Goal: Check status: Check status

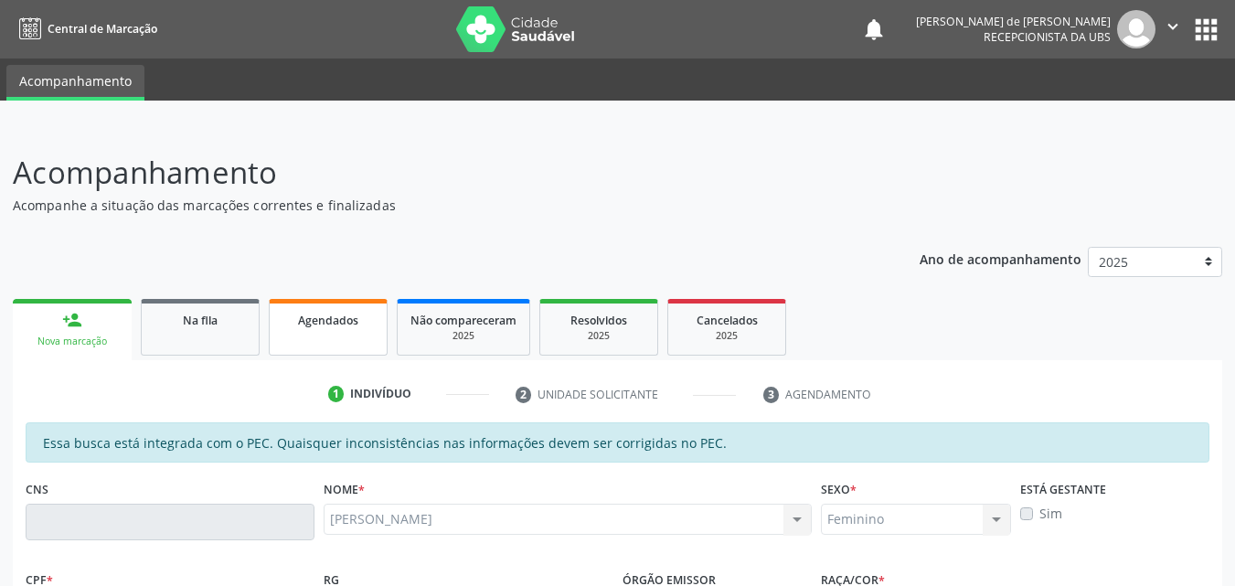
click at [320, 328] on div "Agendados" at bounding box center [327, 319] width 91 height 19
select select "8"
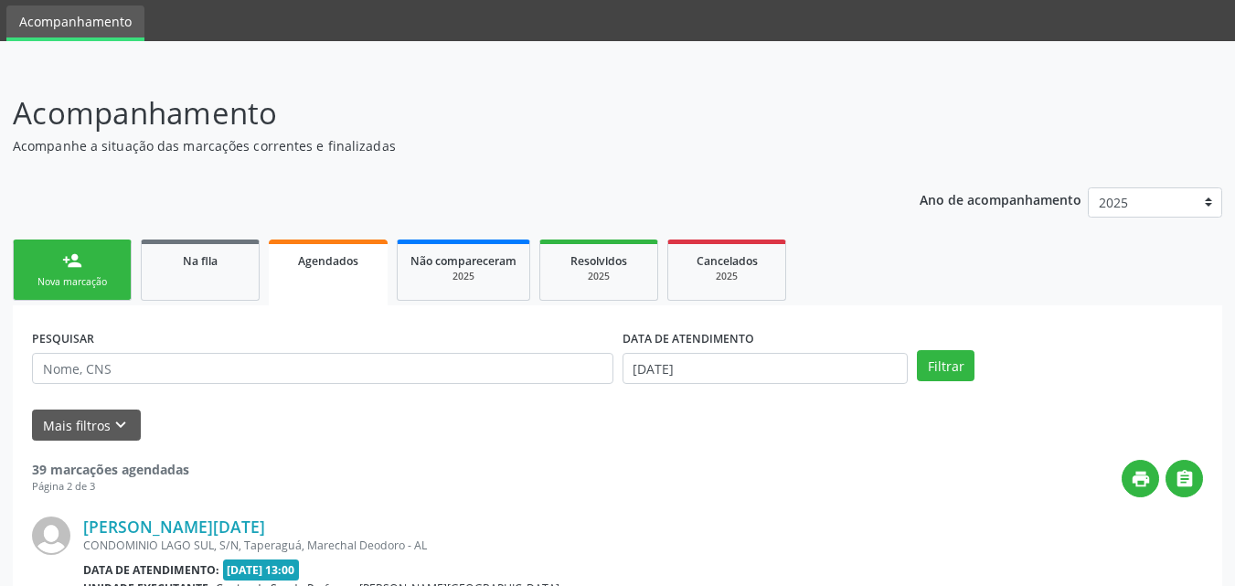
scroll to position [62, 0]
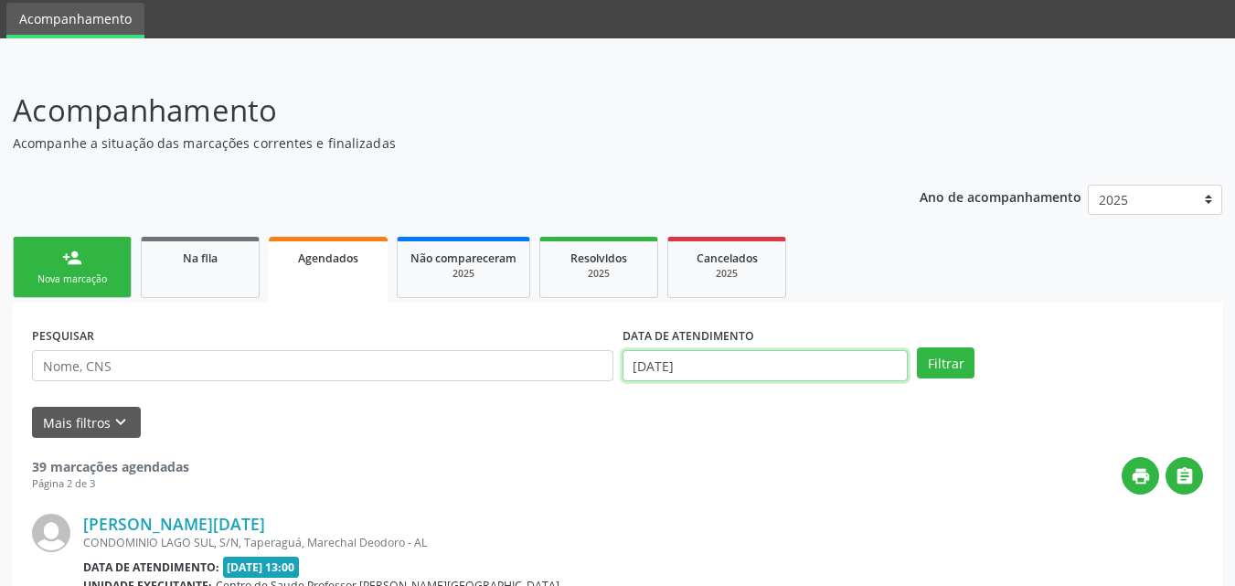
click at [852, 368] on input "[DATE]" at bounding box center [765, 365] width 286 height 31
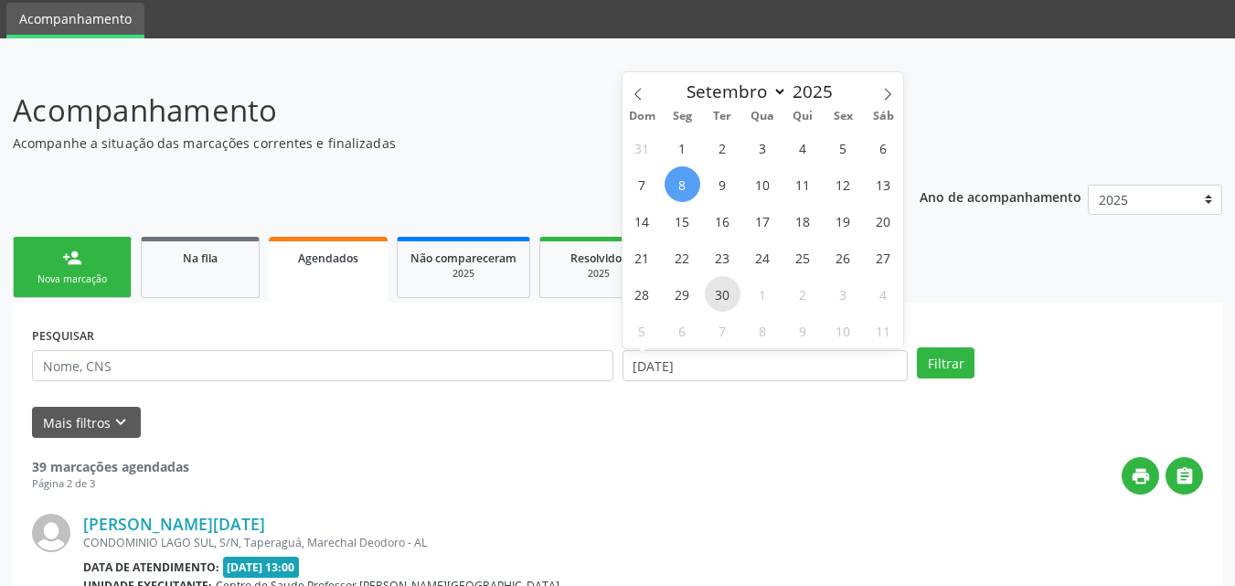
click at [729, 291] on span "30" at bounding box center [723, 294] width 36 height 36
type input "[DATE]"
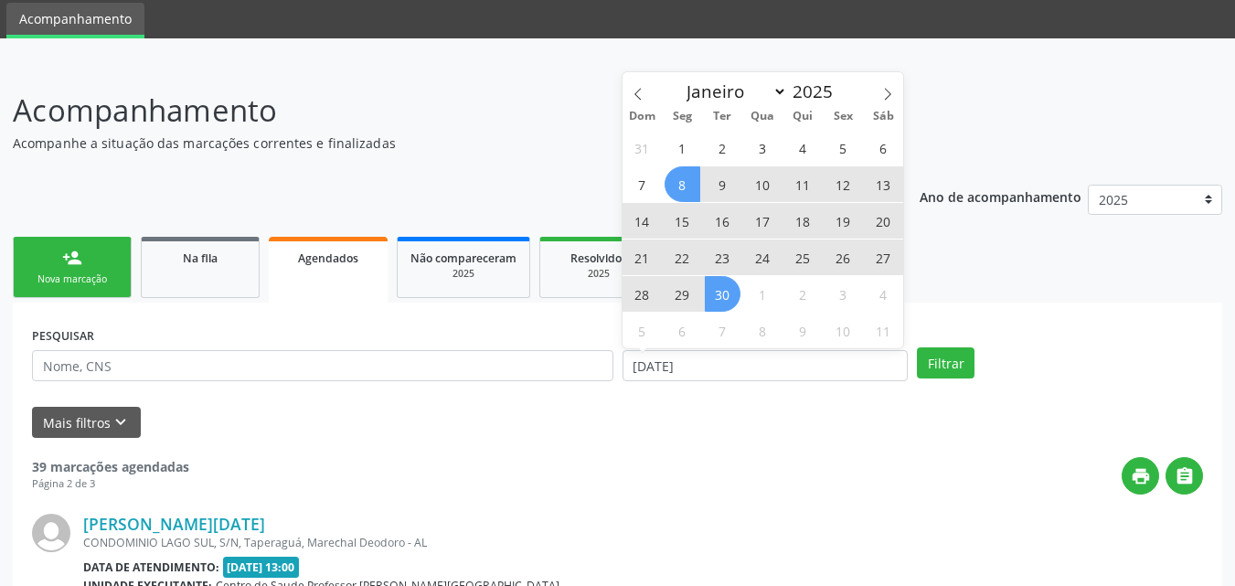
click at [680, 177] on span "8" at bounding box center [682, 184] width 36 height 36
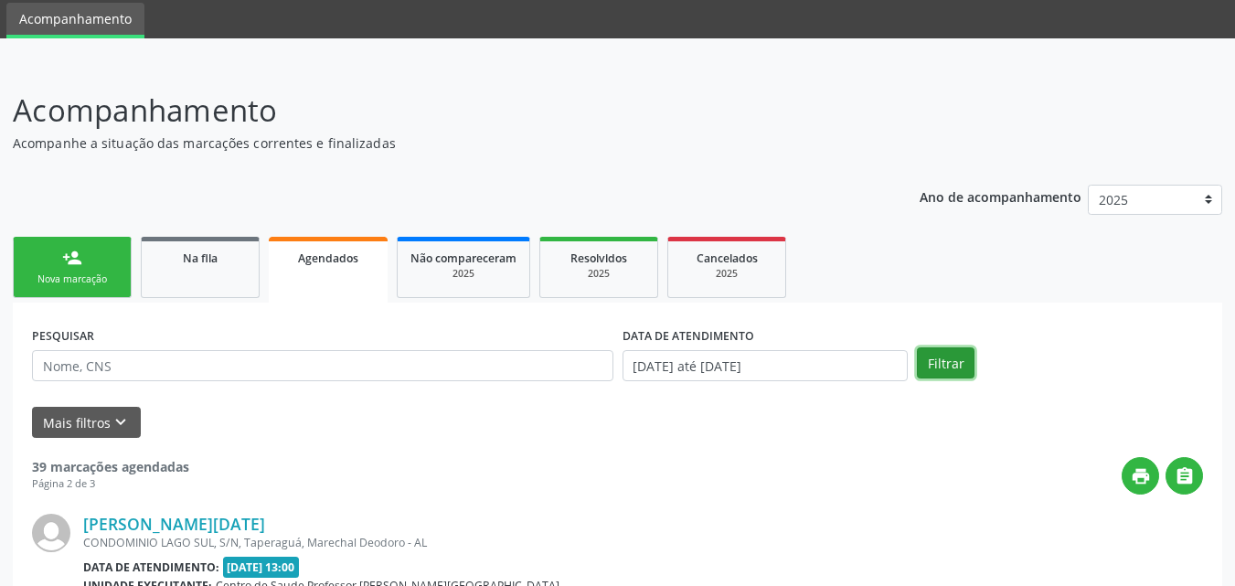
click at [956, 360] on button "Filtrar" at bounding box center [946, 362] width 58 height 31
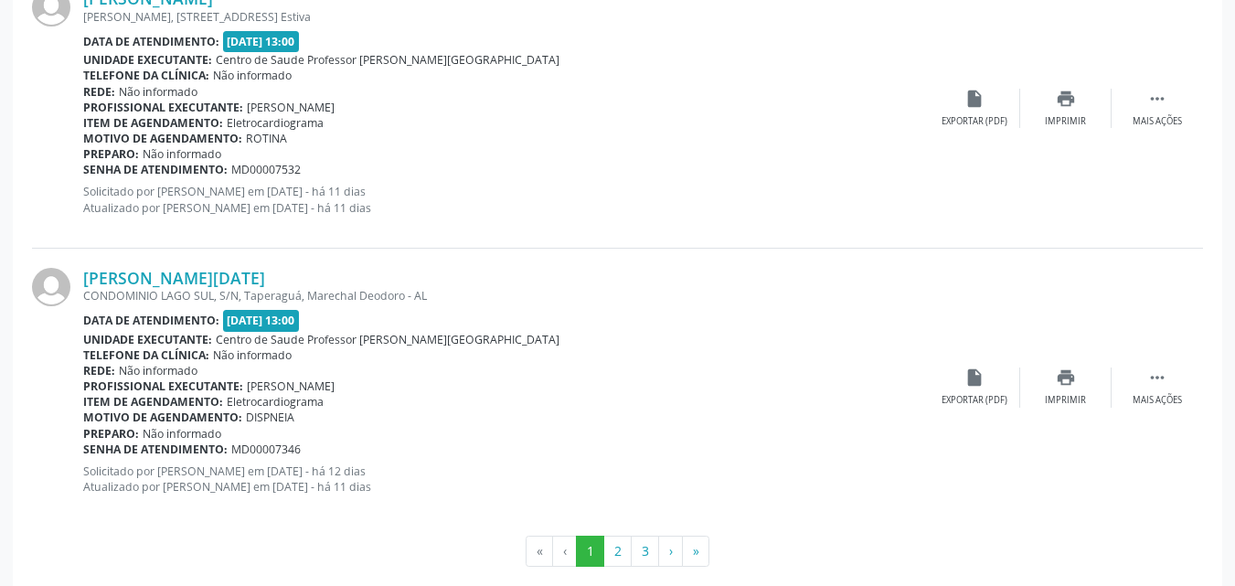
scroll to position [4258, 0]
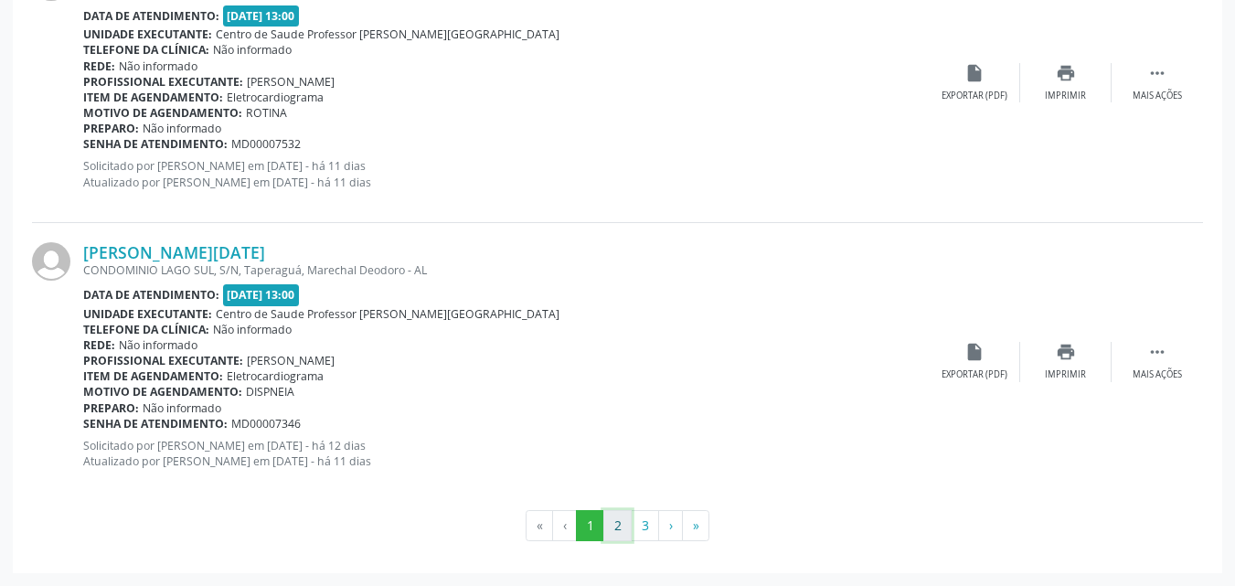
click at [616, 529] on button "2" at bounding box center [617, 525] width 28 height 31
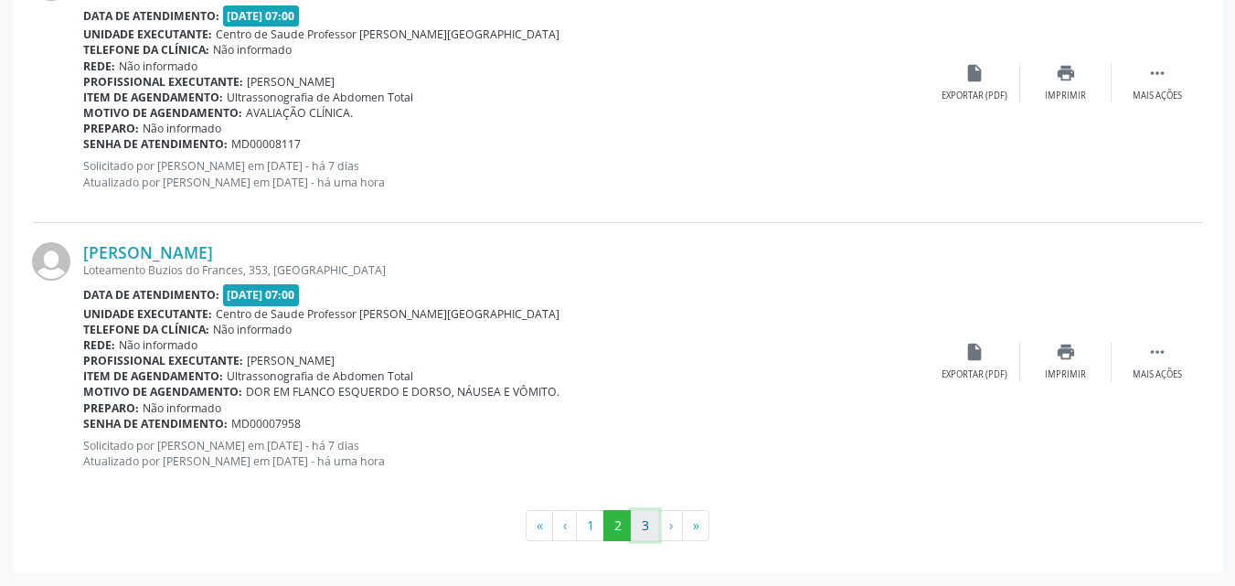
click at [652, 522] on button "3" at bounding box center [645, 525] width 28 height 31
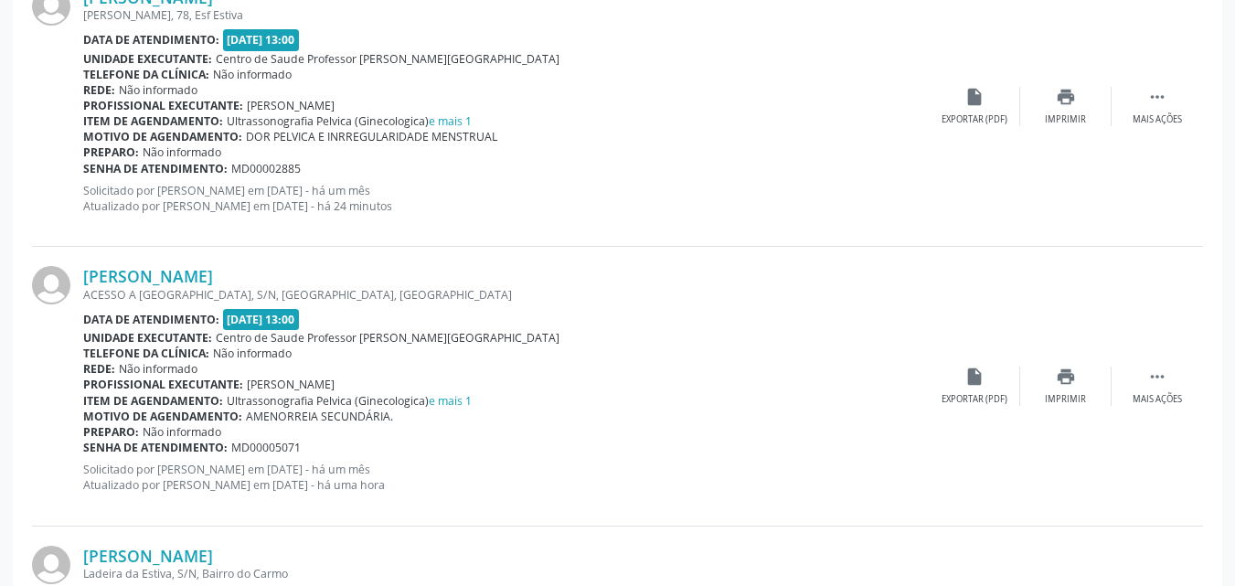
scroll to position [1802, 0]
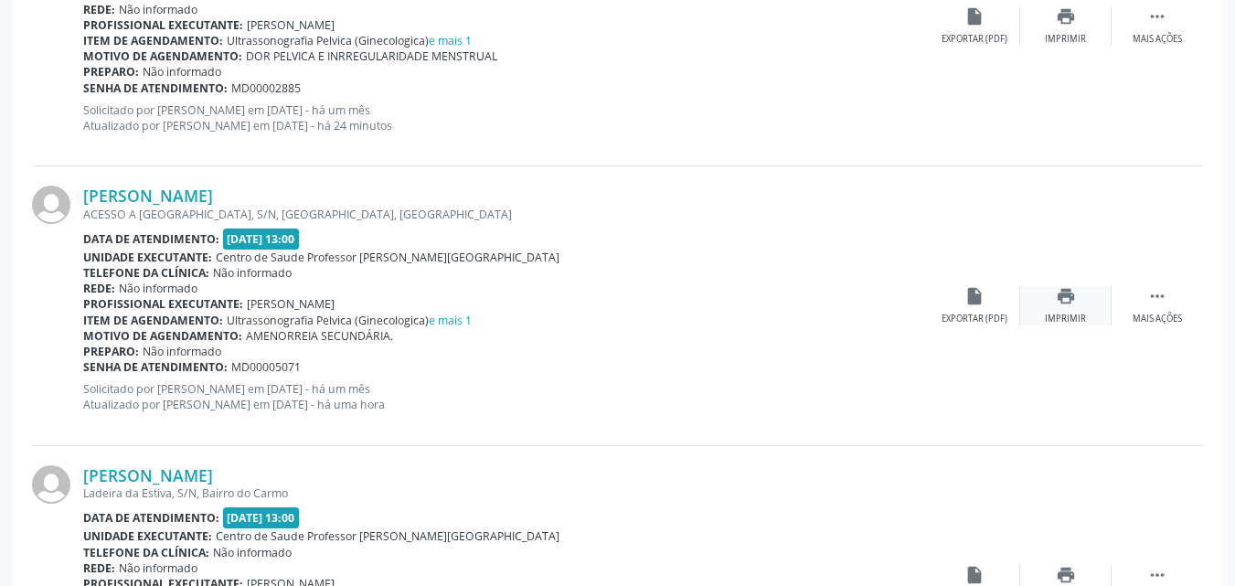
click at [1078, 306] on div "print Imprimir" at bounding box center [1065, 305] width 91 height 39
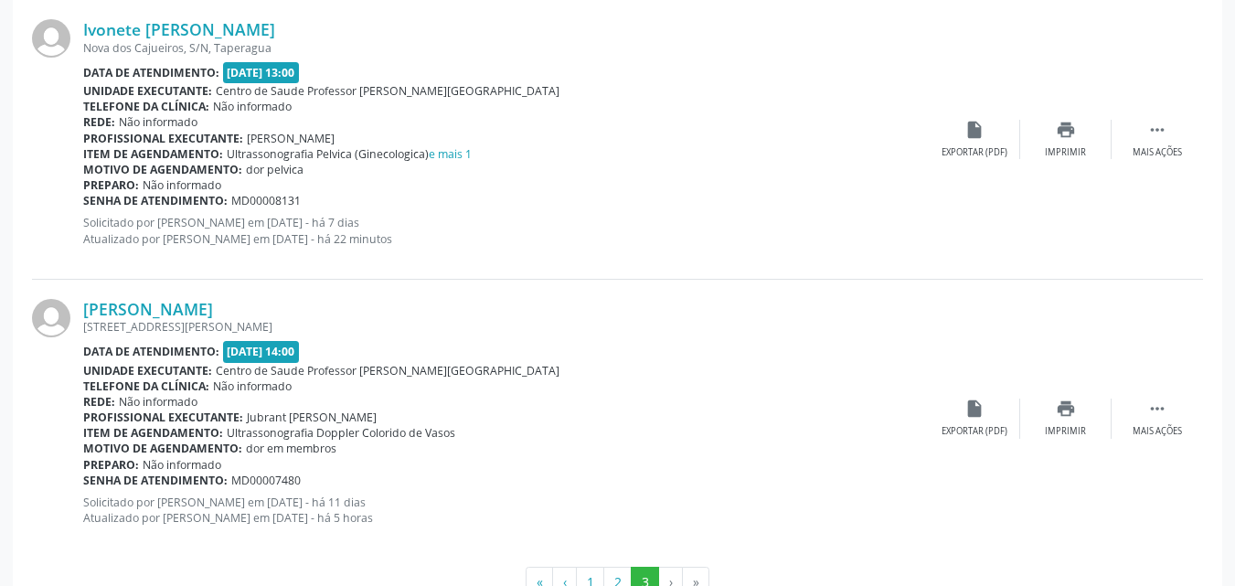
scroll to position [2862, 0]
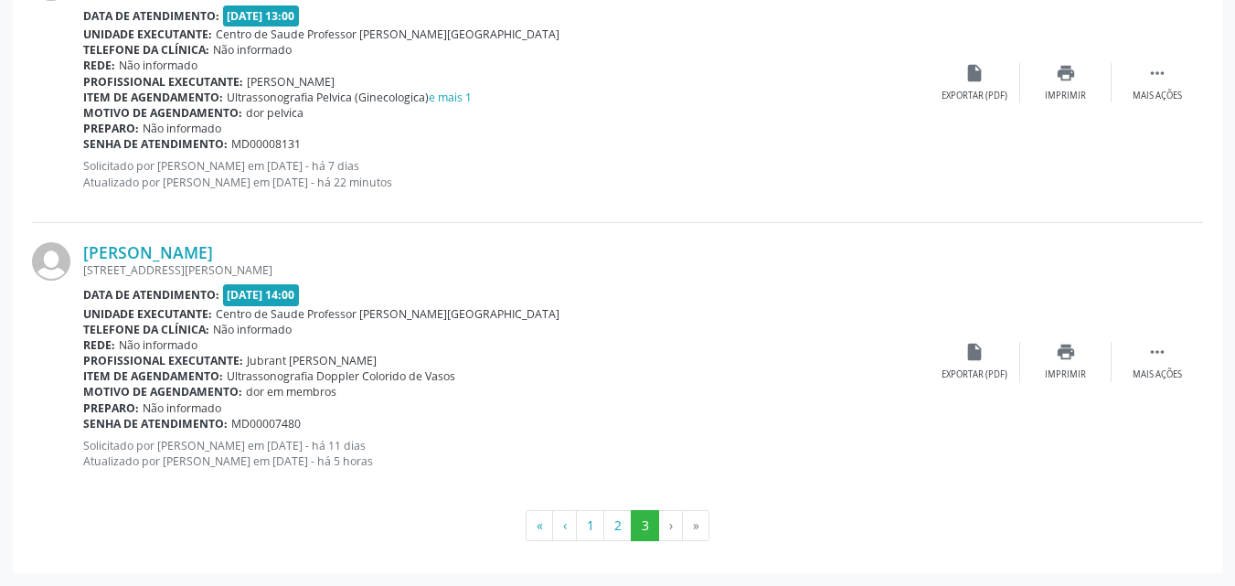
click at [672, 522] on li "›" at bounding box center [671, 525] width 24 height 31
click at [621, 525] on button "2" at bounding box center [617, 525] width 28 height 31
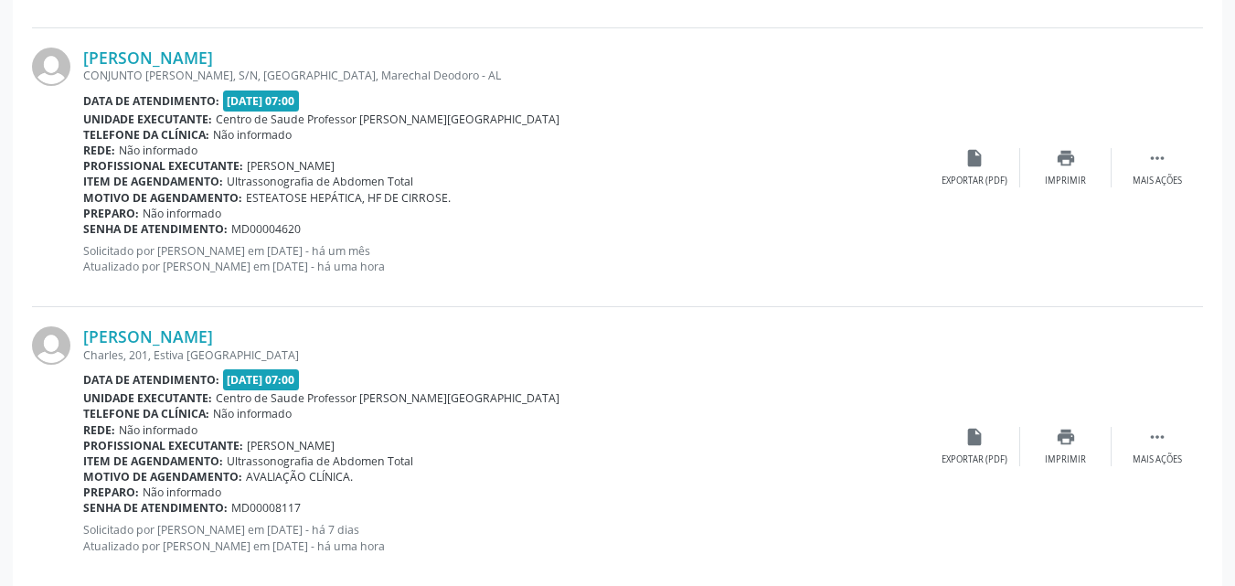
scroll to position [4258, 0]
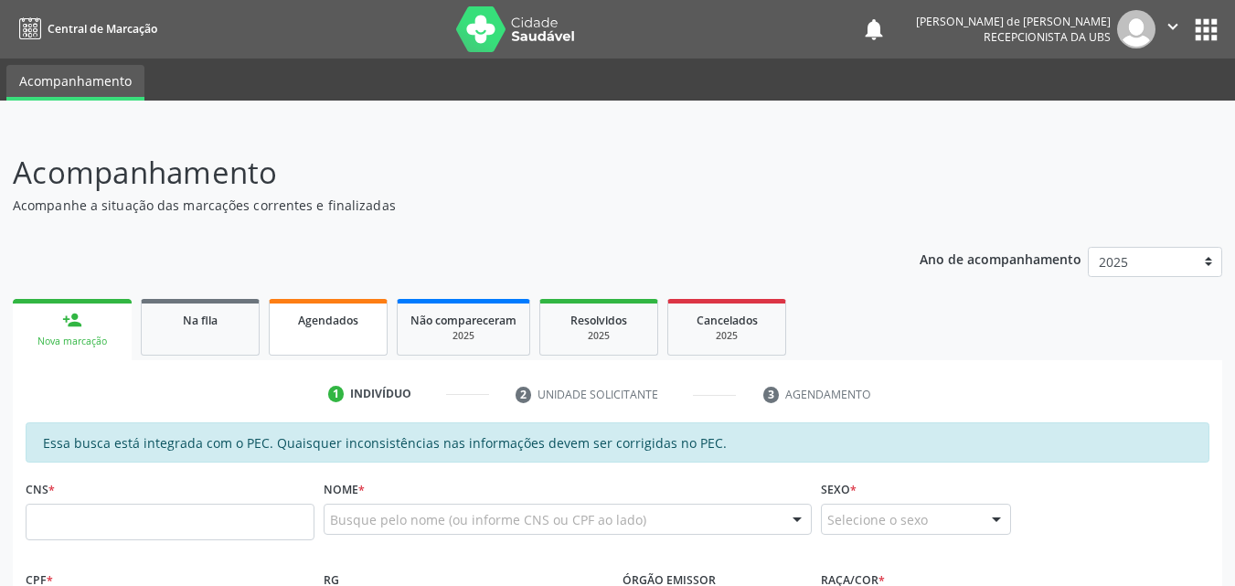
click at [341, 323] on span "Agendados" at bounding box center [328, 321] width 60 height 16
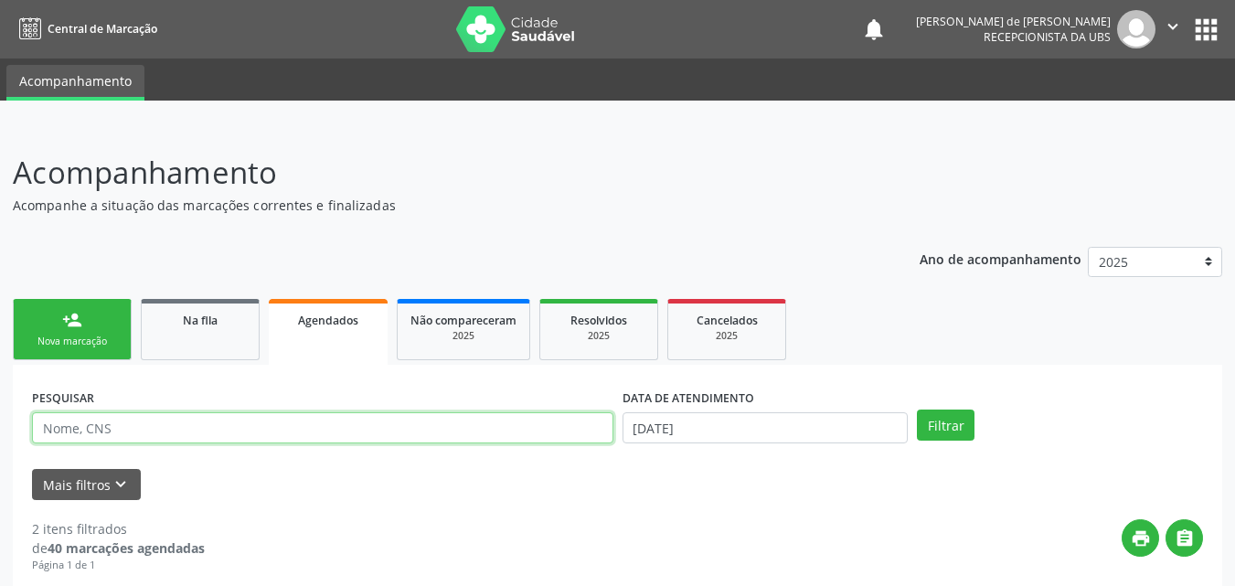
click at [158, 422] on input "text" at bounding box center [322, 427] width 581 height 31
paste input "Samuel Alves de Lima"
type input "Samuel Alves de Lima"
click at [917, 409] on button "Filtrar" at bounding box center [946, 424] width 58 height 31
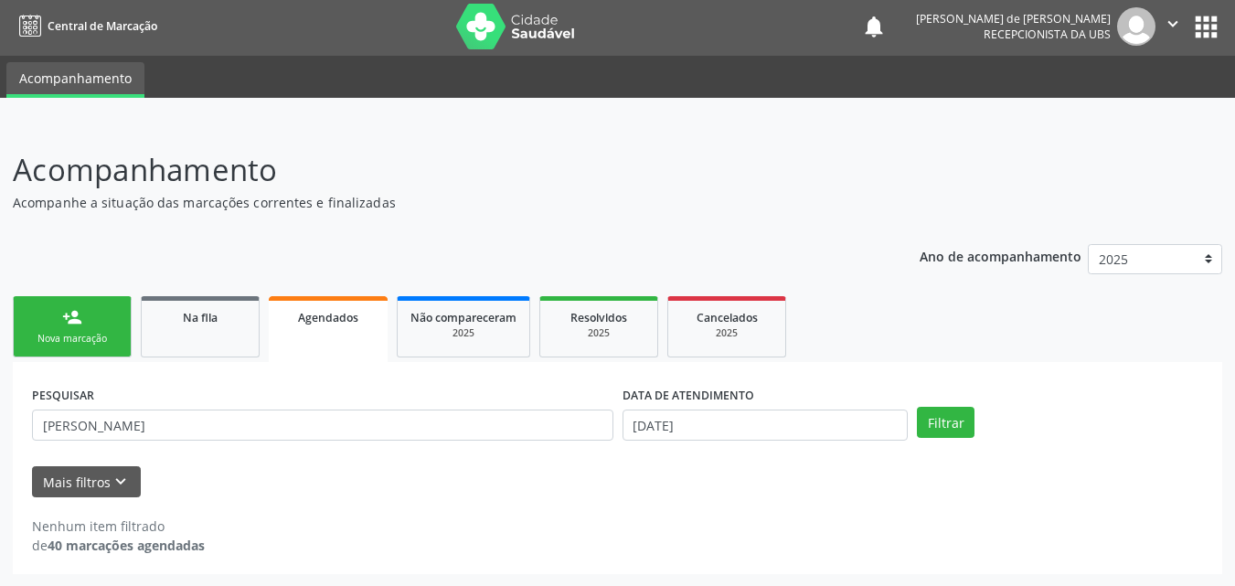
scroll to position [4, 0]
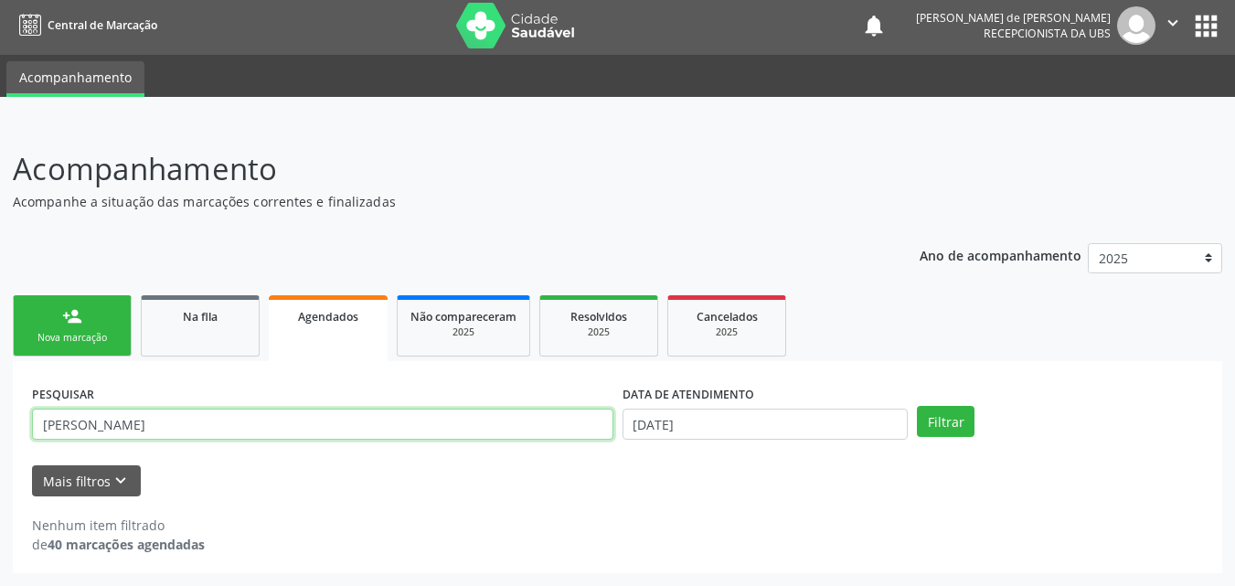
drag, startPoint x: 225, startPoint y: 428, endPoint x: 0, endPoint y: 265, distance: 277.5
click at [0, 271] on div "Acompanhamento Acompanhe a situação das marcações correntes e finalizadas Relat…" at bounding box center [617, 353] width 1235 height 463
